Goal: Task Accomplishment & Management: Manage account settings

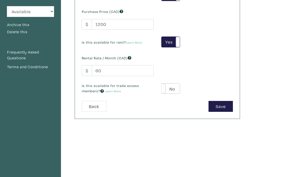
scroll to position [84, 0]
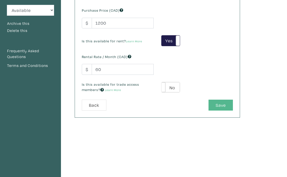
click at [218, 106] on button "Save" at bounding box center [220, 105] width 24 height 11
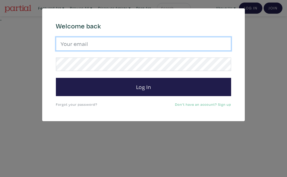
drag, startPoint x: 148, startPoint y: 38, endPoint x: 148, endPoint y: 42, distance: 4.6
click at [148, 42] on input "email" at bounding box center [143, 44] width 175 height 14
type input "dalycherie@gmail.com"
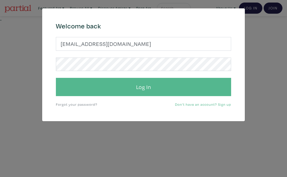
click at [129, 83] on button "Log In" at bounding box center [143, 87] width 175 height 18
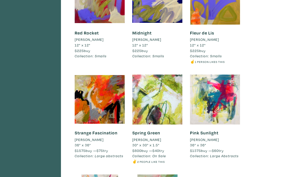
scroll to position [654, 0]
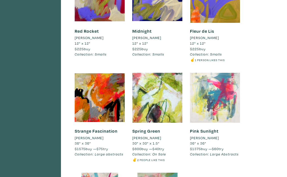
click at [202, 109] on div at bounding box center [215, 98] width 50 height 50
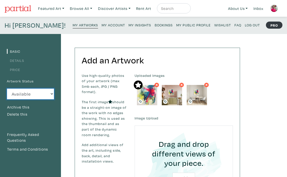
select select "0"
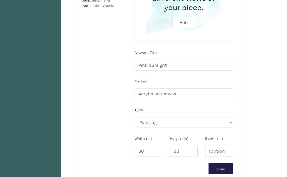
scroll to position [156, 0]
click at [220, 169] on button "Save" at bounding box center [220, 169] width 24 height 11
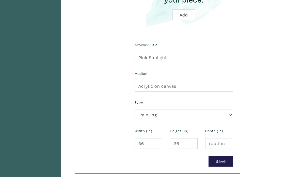
scroll to position [198, 0]
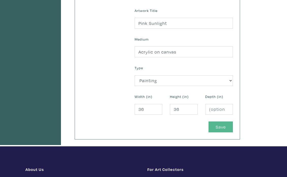
click at [227, 127] on button "Save" at bounding box center [220, 127] width 24 height 11
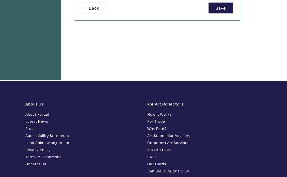
scroll to position [186, 0]
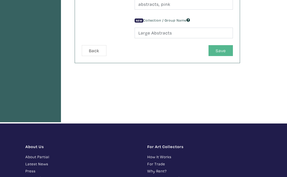
click at [221, 51] on button "Save" at bounding box center [220, 50] width 24 height 11
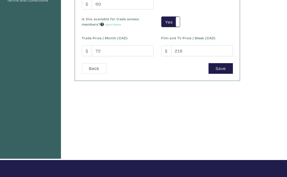
scroll to position [149, 0]
click at [221, 66] on button "Save" at bounding box center [220, 68] width 24 height 11
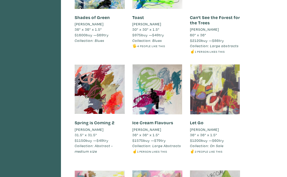
scroll to position [1085, 0]
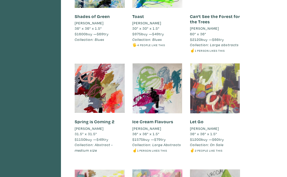
click at [214, 84] on div at bounding box center [215, 88] width 50 height 50
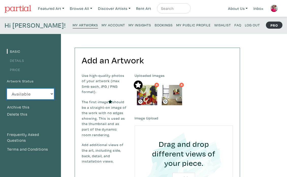
select select "0"
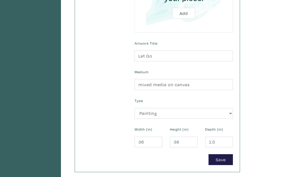
scroll to position [157, 0]
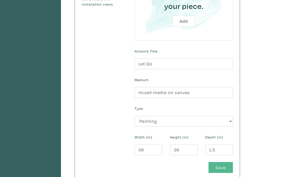
click at [223, 164] on button "Save" at bounding box center [220, 167] width 24 height 11
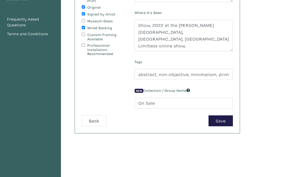
scroll to position [115, 0]
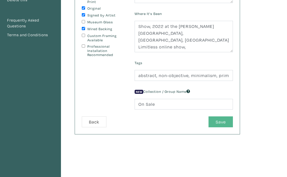
click at [220, 121] on button "Save" at bounding box center [220, 122] width 24 height 11
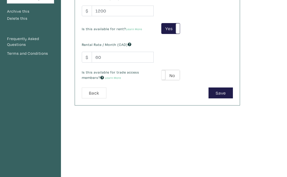
scroll to position [101, 0]
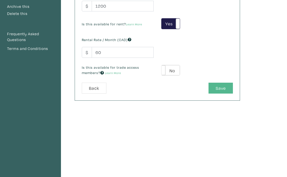
click at [221, 85] on button "Save" at bounding box center [220, 88] width 24 height 11
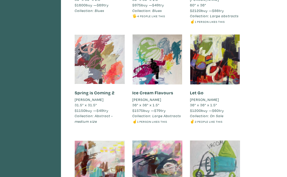
scroll to position [1113, 0]
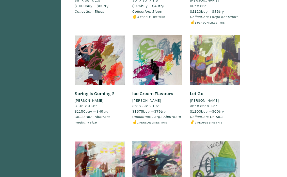
click at [216, 35] on div at bounding box center [215, 60] width 50 height 50
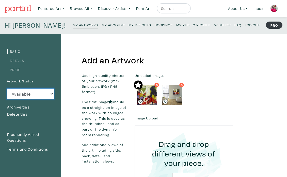
select select "0"
click at [67, 8] on link "Browse All" at bounding box center [51, 8] width 31 height 10
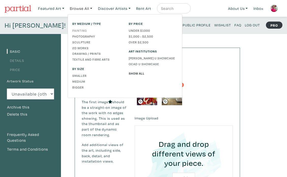
click at [78, 29] on link "Painting" at bounding box center [96, 30] width 49 height 5
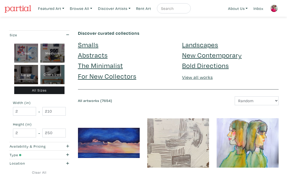
click at [274, 10] on img at bounding box center [274, 9] width 8 height 8
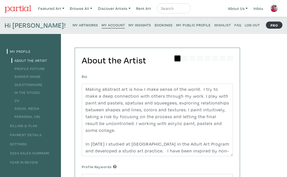
click at [73, 25] on small "My Artworks" at bounding box center [85, 25] width 25 height 5
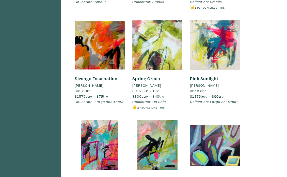
scroll to position [706, 0]
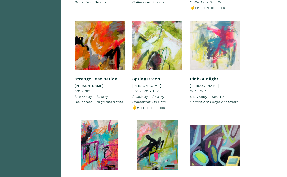
click at [203, 39] on div at bounding box center [215, 46] width 50 height 50
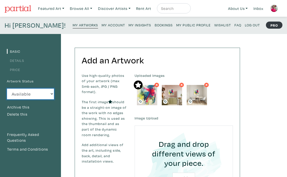
select select "0"
click at [73, 24] on small "My Artworks" at bounding box center [85, 25] width 25 height 5
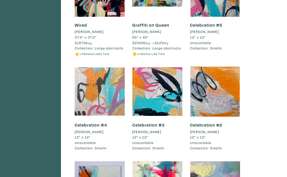
scroll to position [1999, 0]
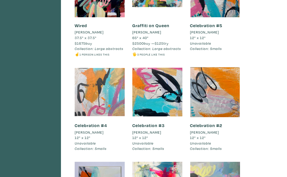
click at [94, 67] on div at bounding box center [100, 92] width 50 height 50
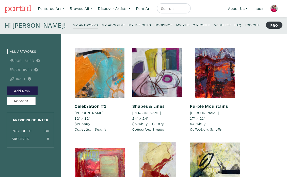
scroll to position [0, 0]
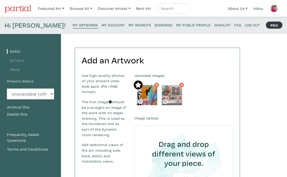
click at [225, 78] on label "Uploaded Images" at bounding box center [184, 76] width 98 height 6
